Goal: Information Seeking & Learning: Learn about a topic

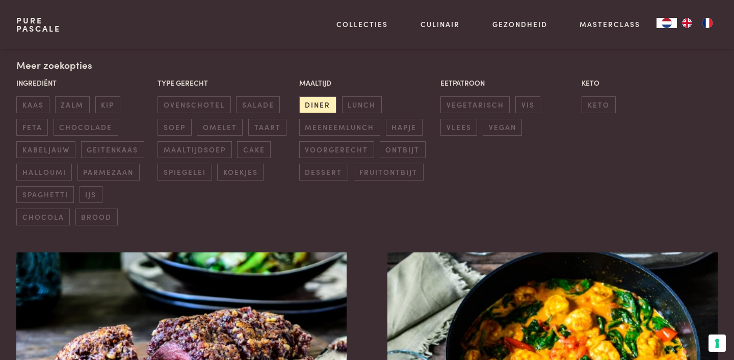
scroll to position [246, 0]
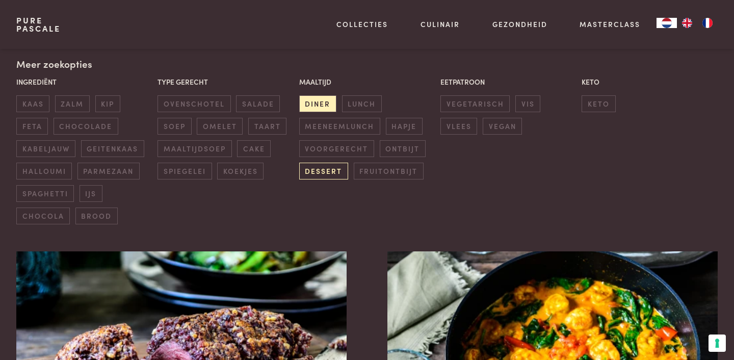
click at [333, 173] on span "dessert" at bounding box center [323, 171] width 49 height 17
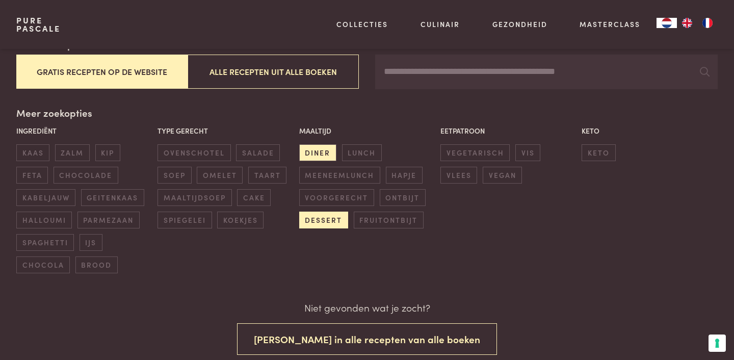
scroll to position [198, 0]
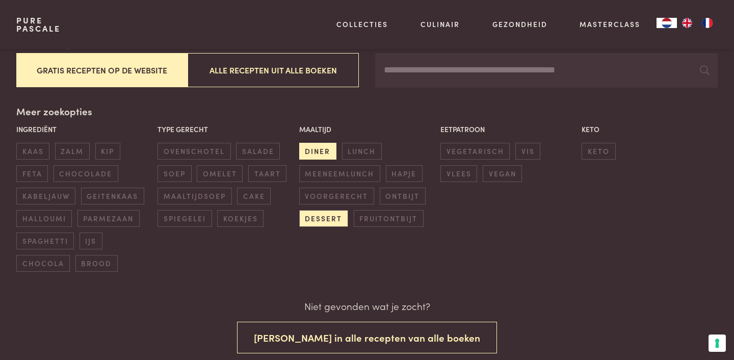
click at [314, 153] on span "diner" at bounding box center [317, 151] width 37 height 17
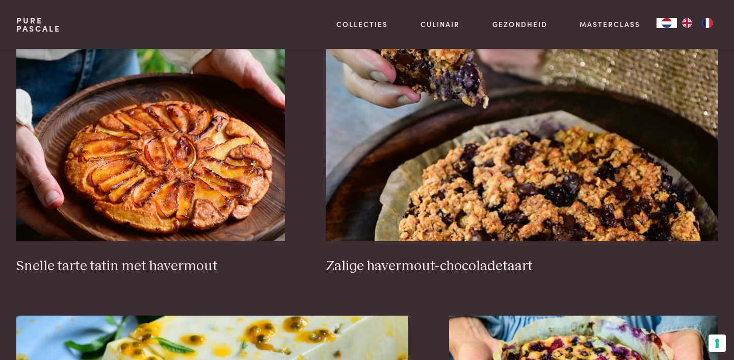
scroll to position [739, 0]
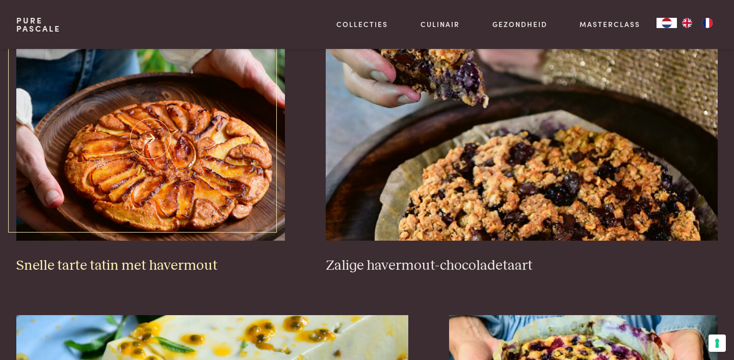
click at [225, 145] on img at bounding box center [150, 139] width 269 height 204
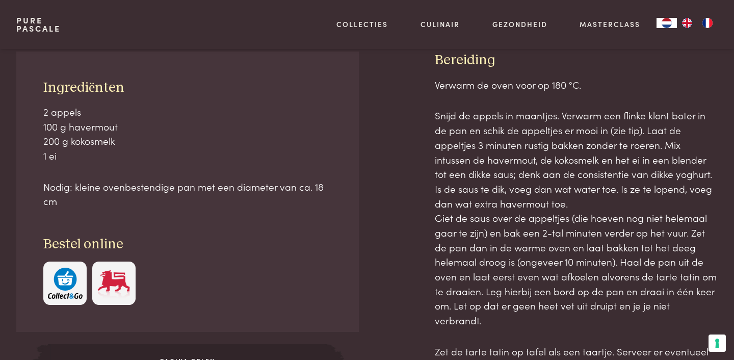
scroll to position [457, 0]
click at [618, 199] on p "Snijd de appels in maantjes. Verwarm een flinke klont boter in de pan en schik …" at bounding box center [576, 216] width 283 height 219
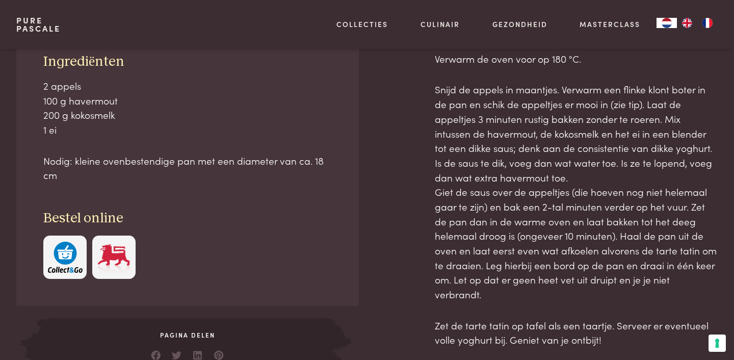
scroll to position [485, 0]
